Goal: Check status: Check status

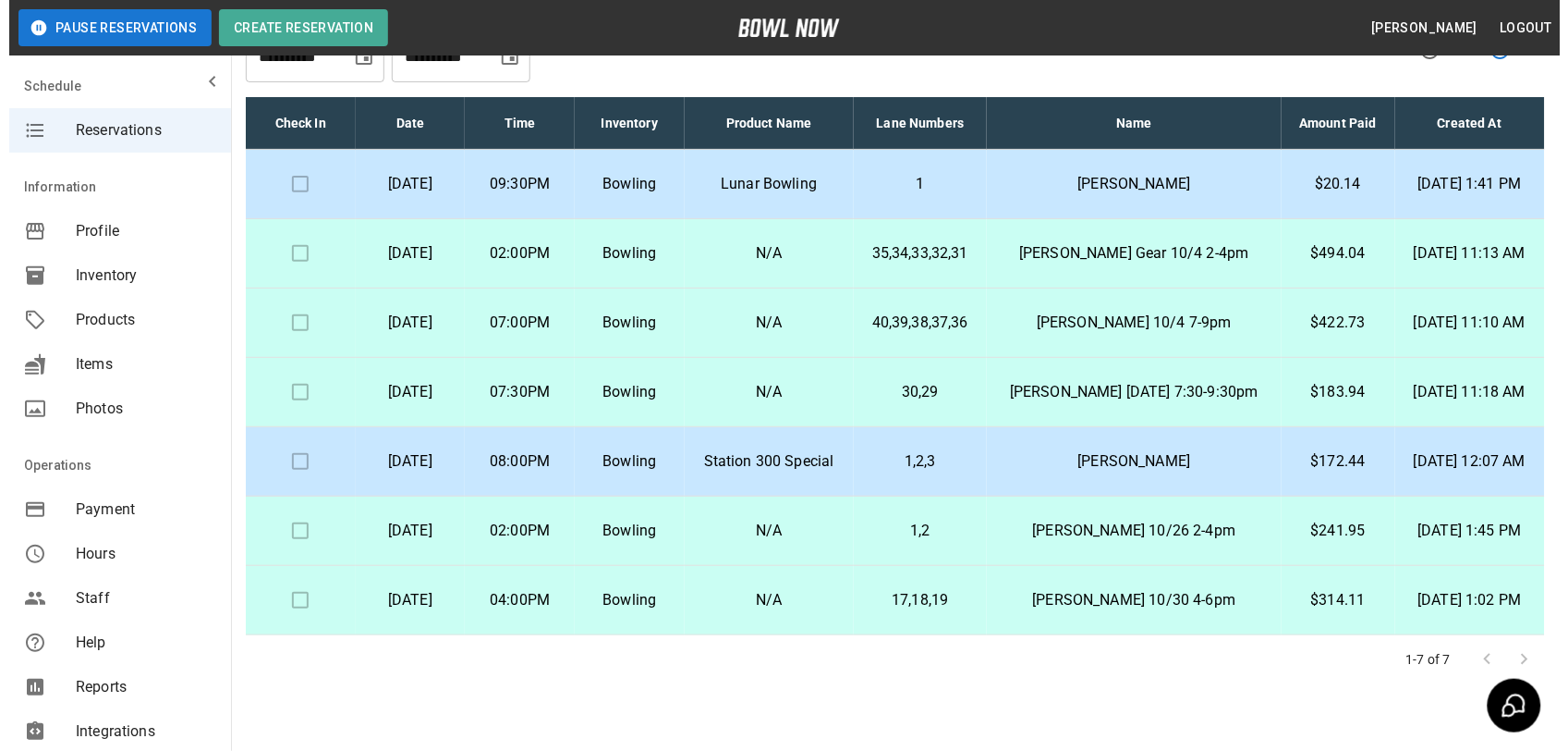
scroll to position [39, 0]
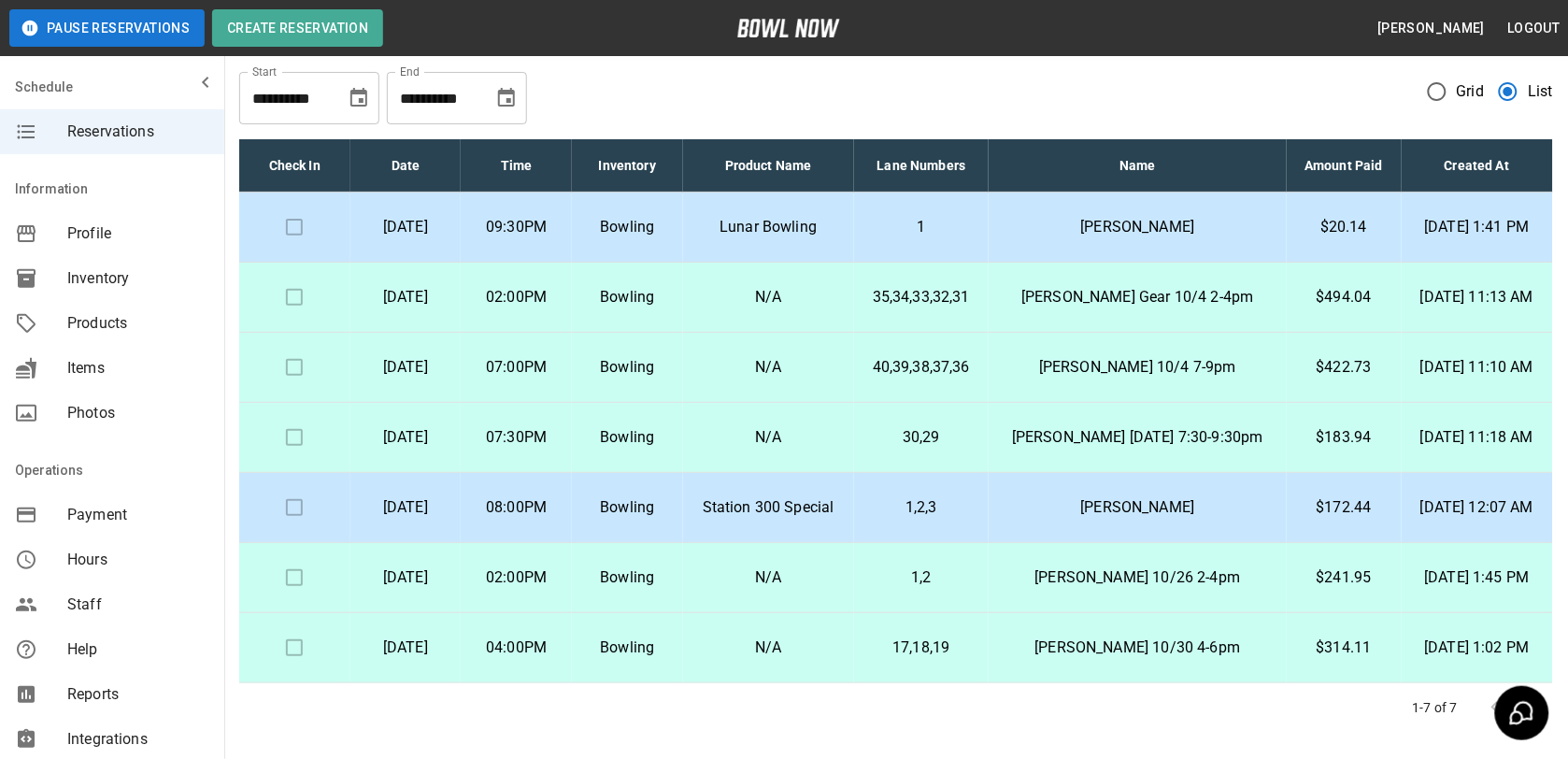
click at [1303, 234] on p "$20.14" at bounding box center [1344, 226] width 85 height 22
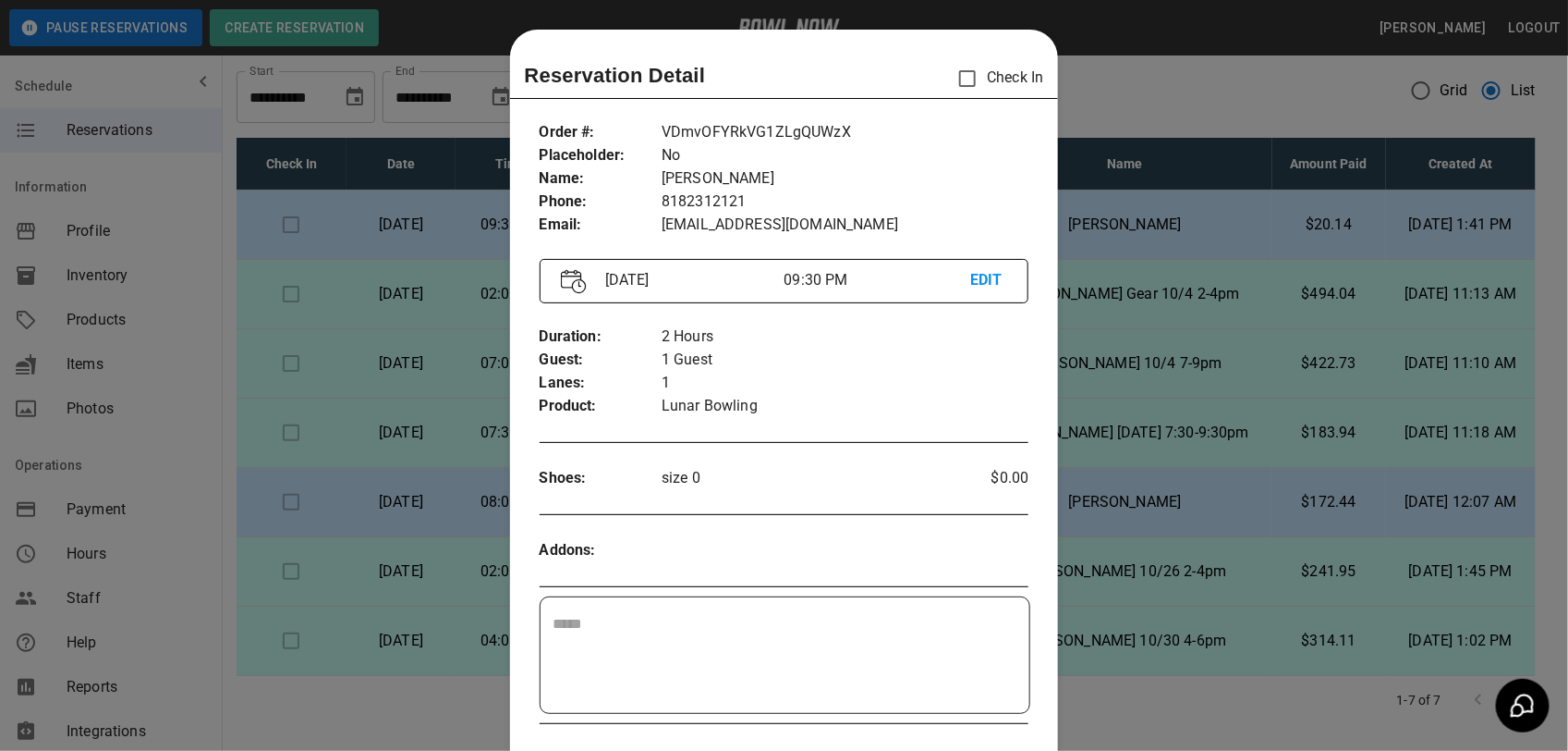
scroll to position [30, 0]
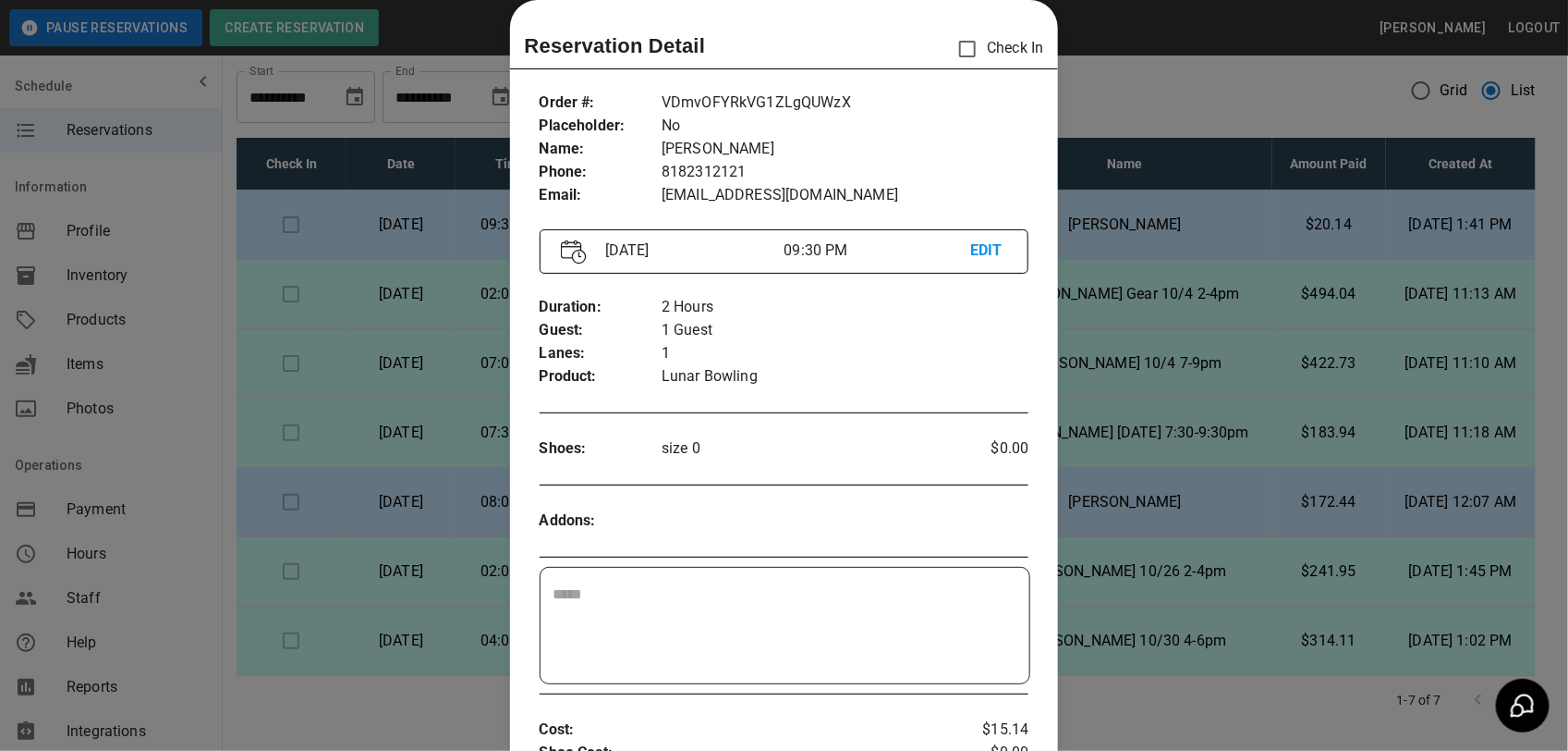
click at [1221, 268] on div at bounding box center [784, 375] width 1568 height 751
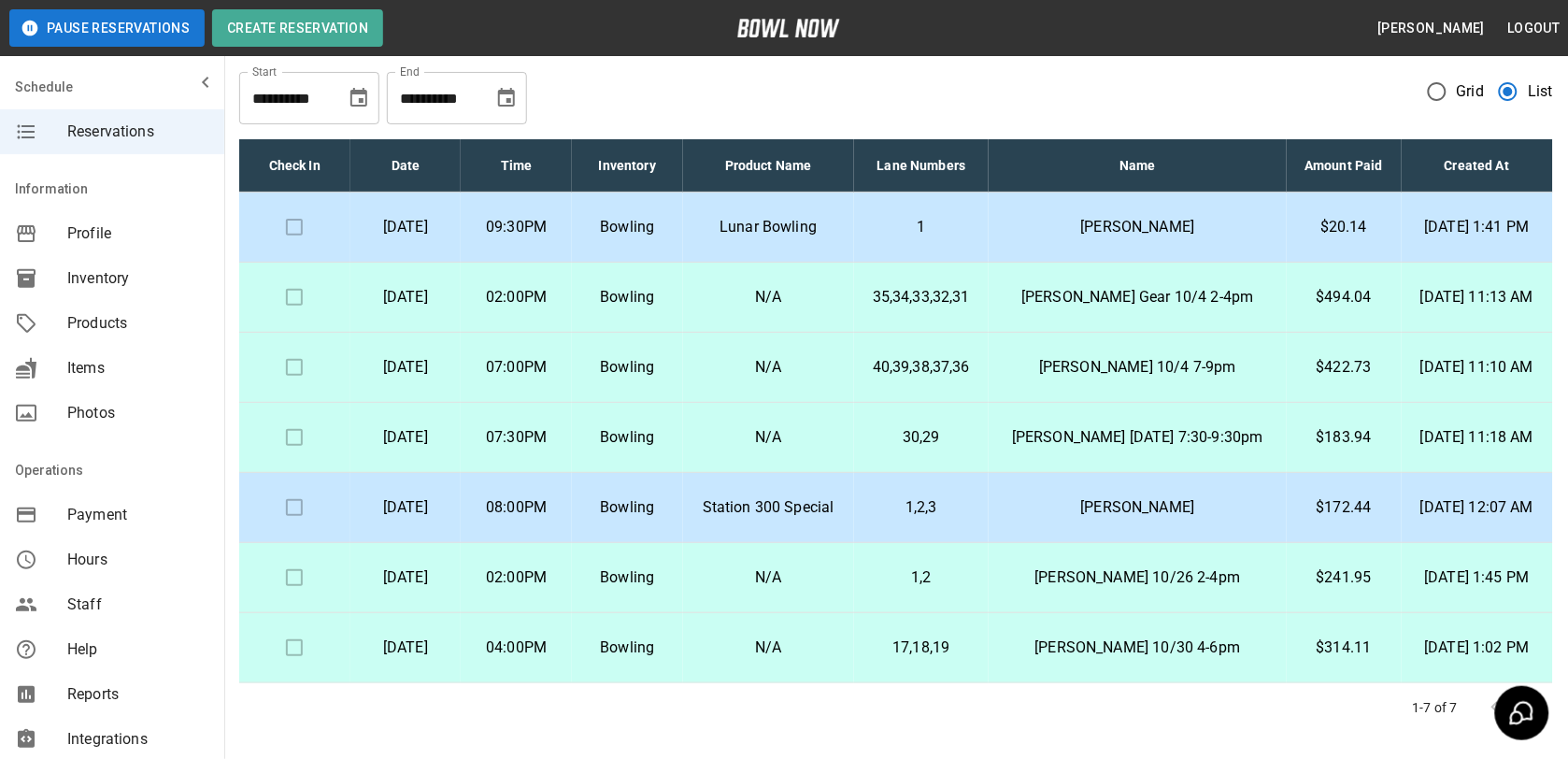
click at [1315, 292] on p "$494.04" at bounding box center [1344, 297] width 85 height 22
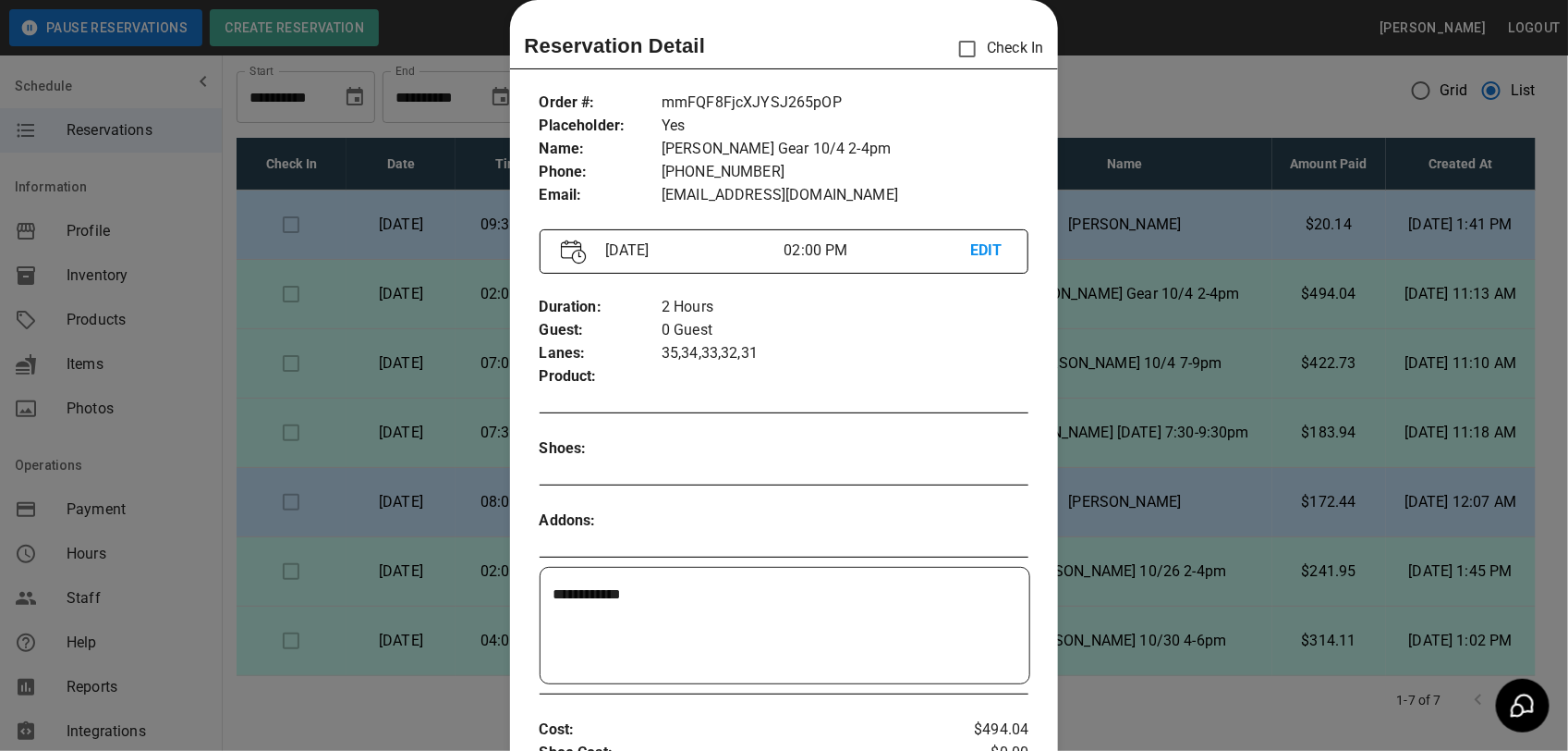
click at [1300, 289] on div at bounding box center [784, 375] width 1568 height 751
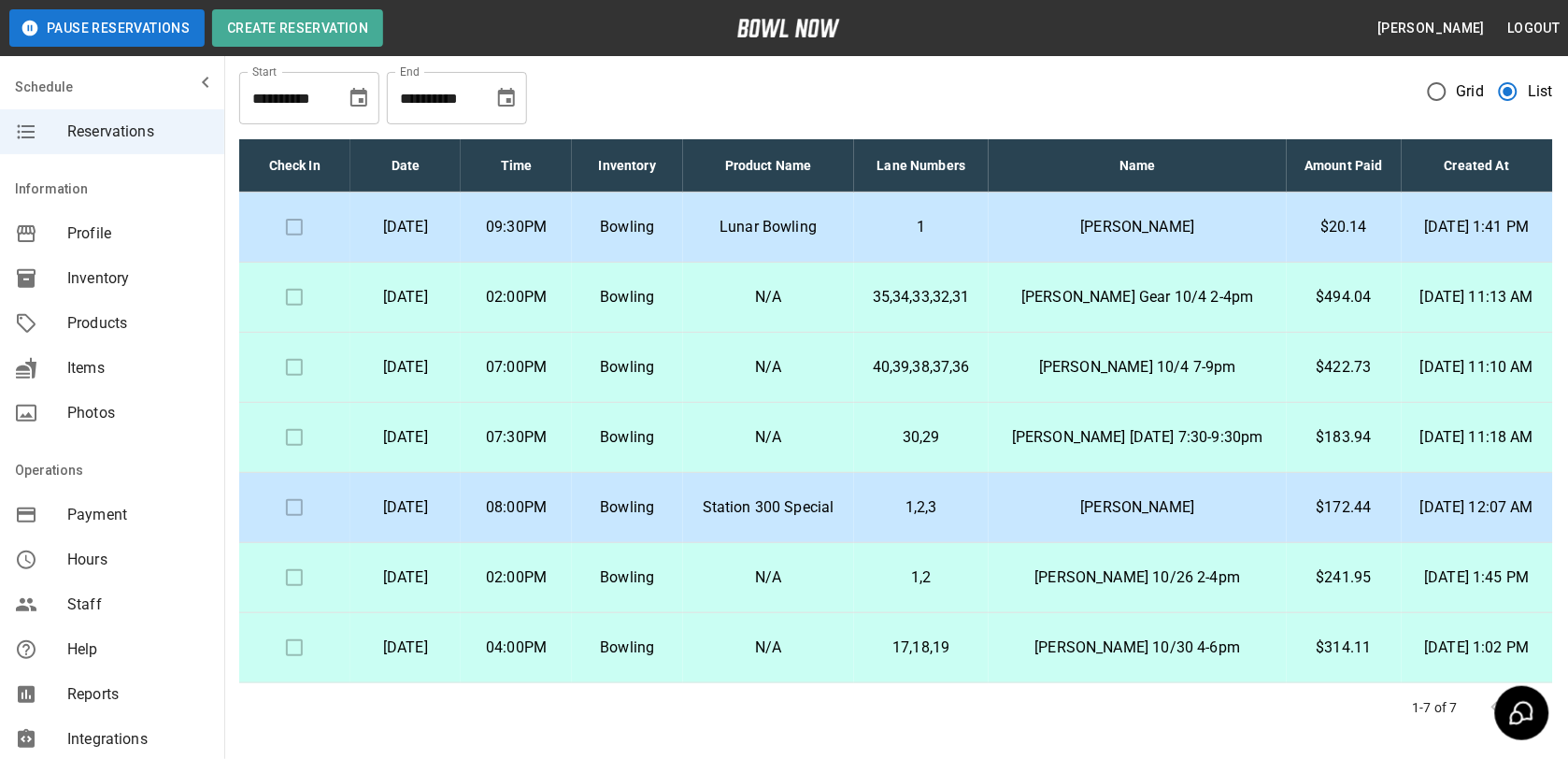
click at [1323, 449] on p "$183.94" at bounding box center [1344, 437] width 85 height 22
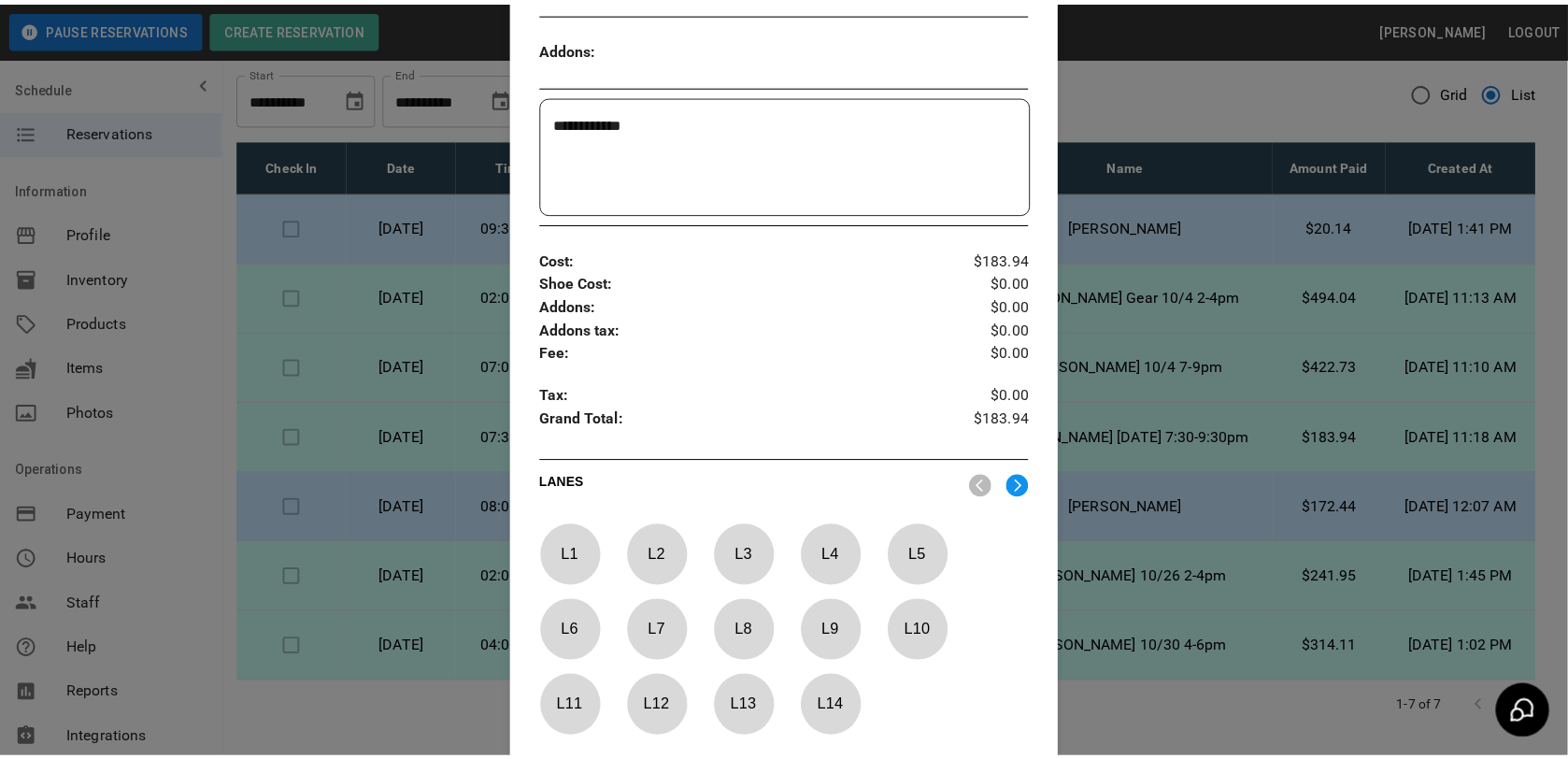
scroll to position [20, 0]
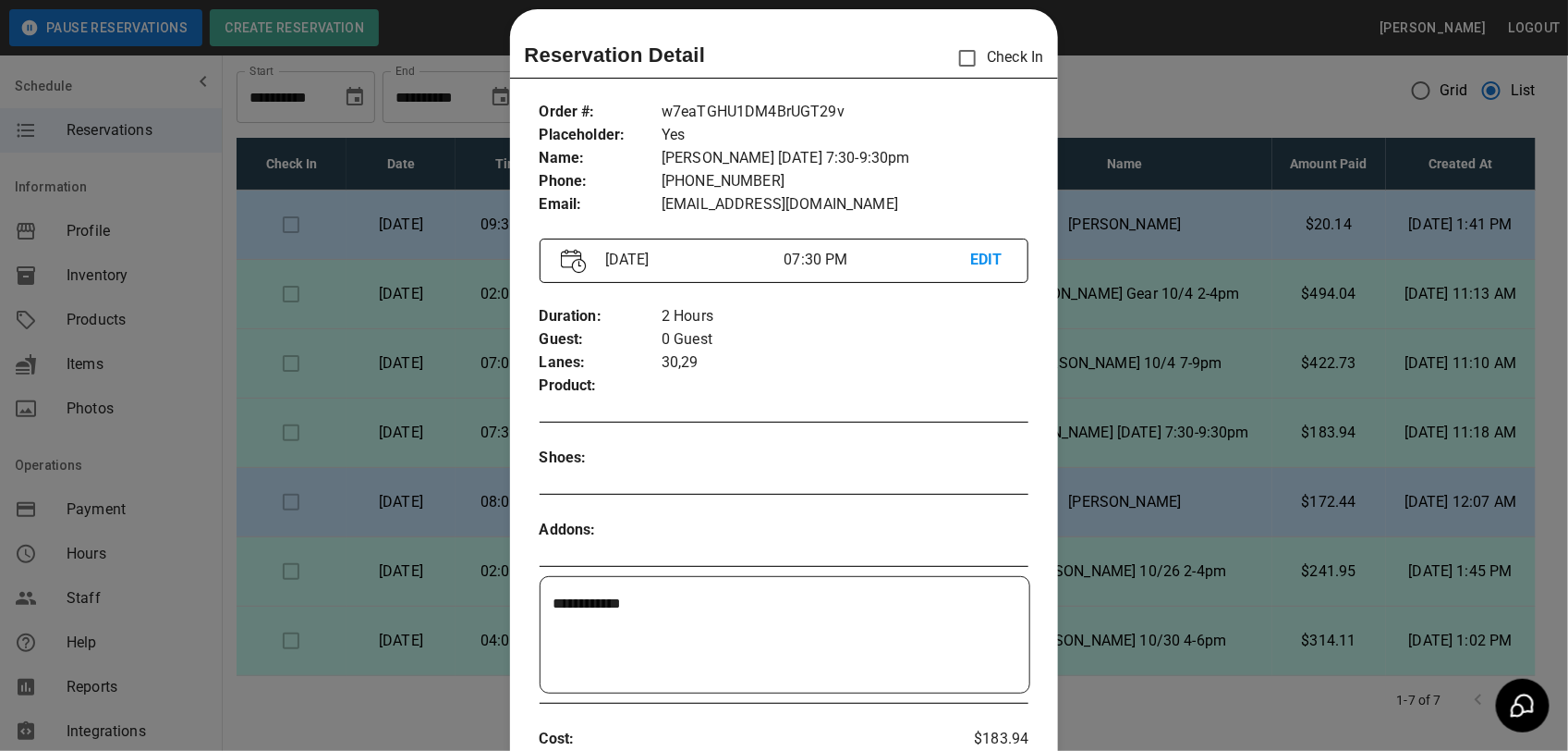
click at [1301, 365] on div at bounding box center [784, 375] width 1568 height 751
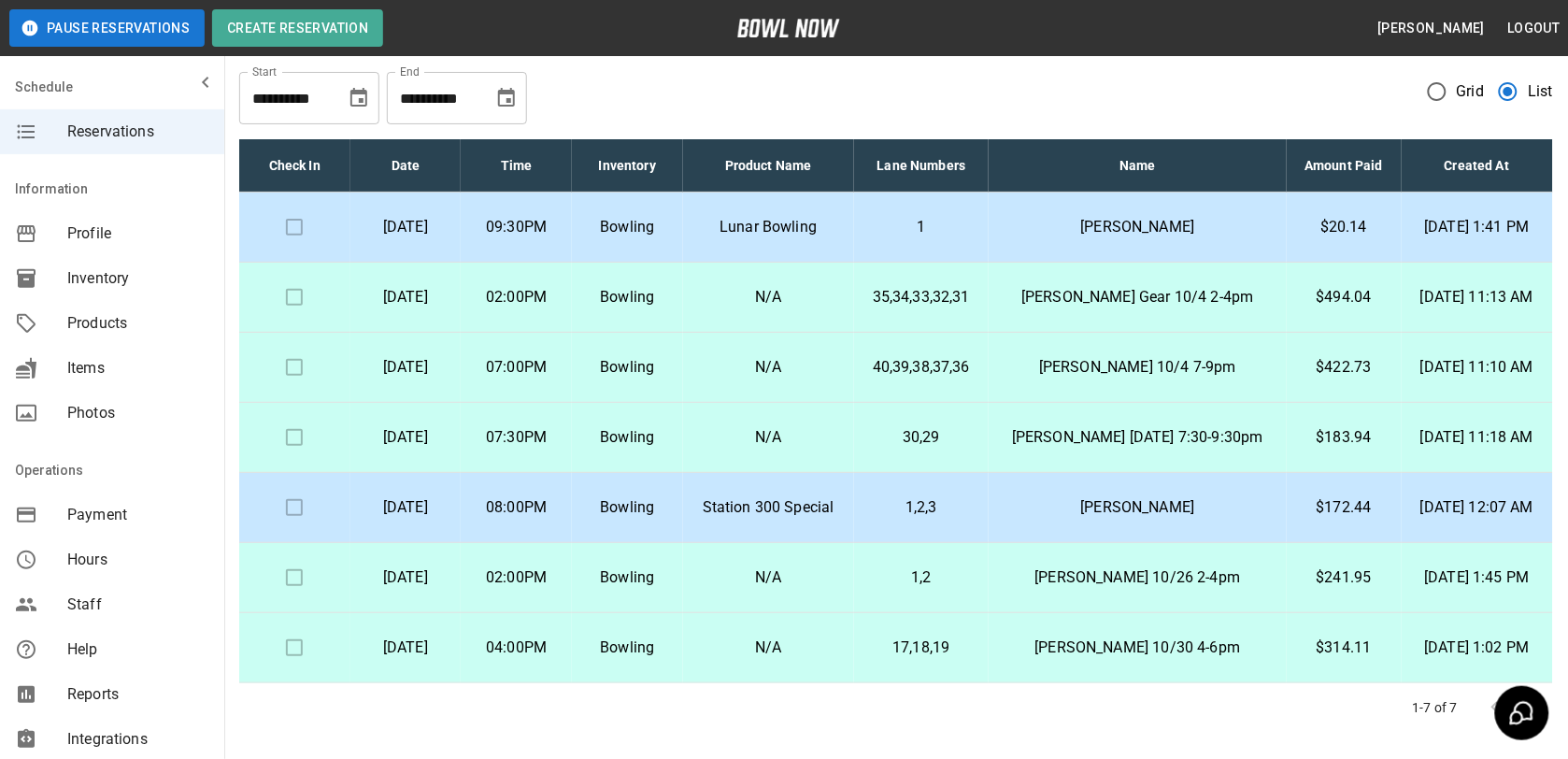
drag, startPoint x: 515, startPoint y: 344, endPoint x: 1510, endPoint y: 514, distance: 1009.4
click at [1510, 514] on tbody "[DATE] 09:30PM Bowling Lunar Bowling 1 [PERSON_NAME] Test $20.14 [DATE] 1:41 PM…" at bounding box center [895, 437] width 1314 height 490
drag, startPoint x: 1510, startPoint y: 514, endPoint x: 1387, endPoint y: 493, distance: 124.8
click at [1402, 493] on td "[DATE] 12:07 AM" at bounding box center [1477, 508] width 152 height 70
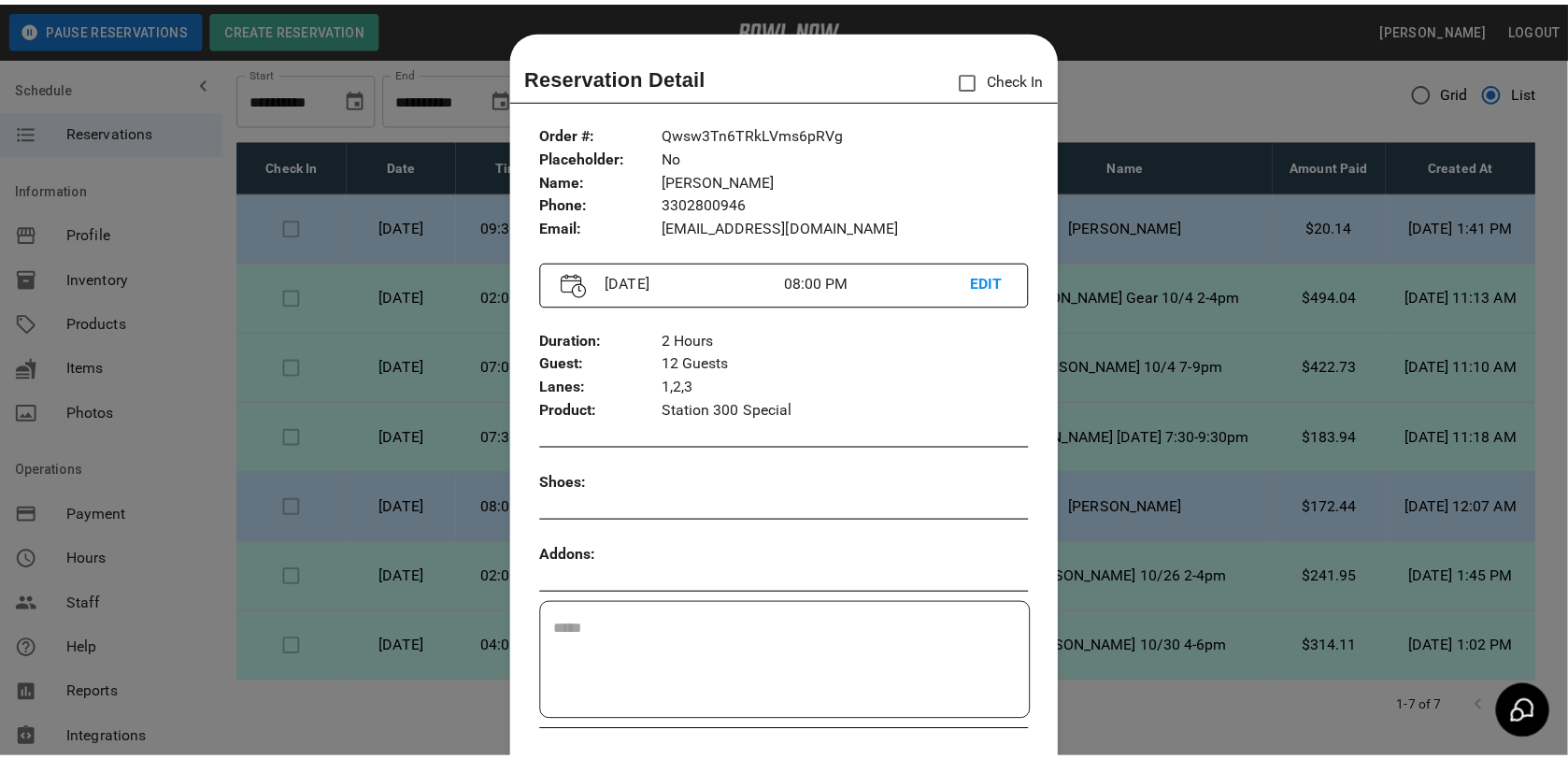
scroll to position [30, 0]
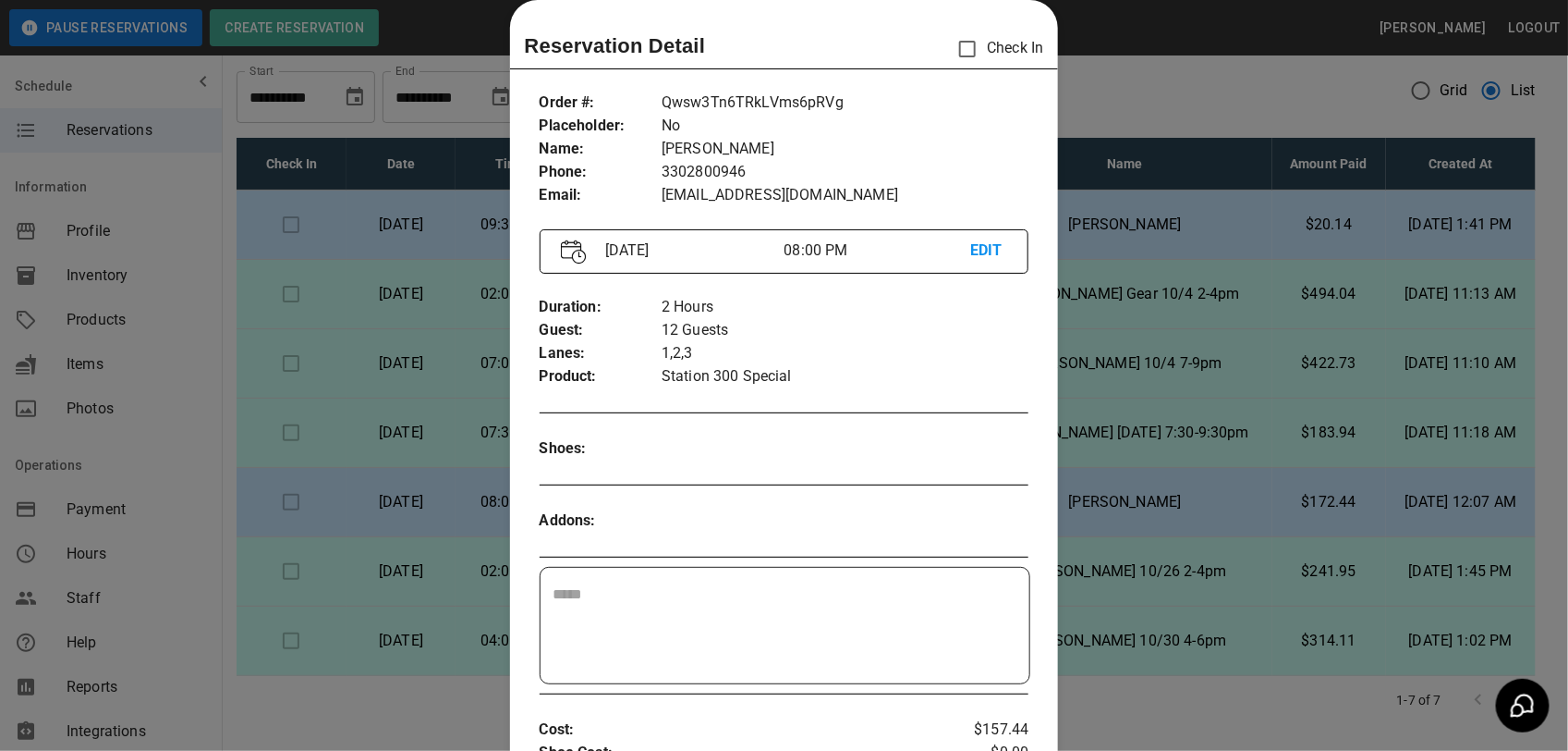
click at [1313, 455] on div at bounding box center [784, 375] width 1568 height 751
